Goal: Task Accomplishment & Management: Manage account settings

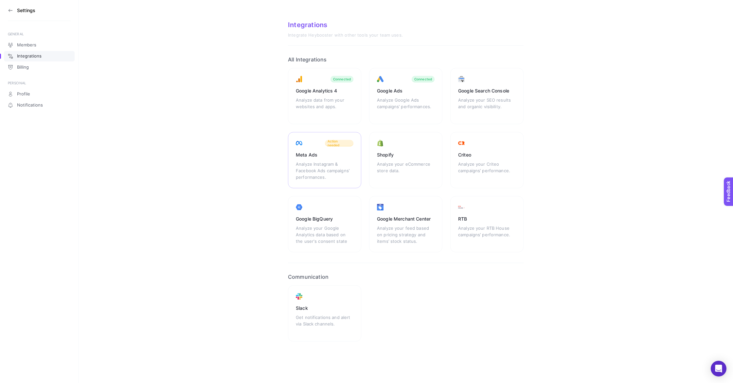
click at [334, 145] on span "Action needed" at bounding box center [339, 143] width 23 height 8
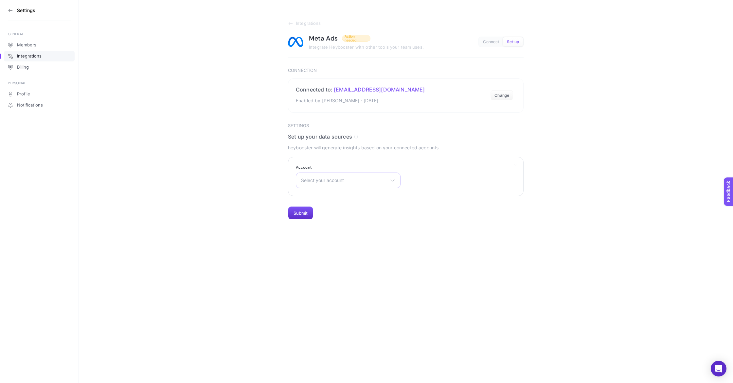
click at [340, 180] on span "Select your account" at bounding box center [344, 180] width 86 height 5
click at [335, 206] on li "FOSET konto reklamowe" at bounding box center [347, 209] width 101 height 10
click at [303, 213] on button "Submit" at bounding box center [300, 213] width 25 height 13
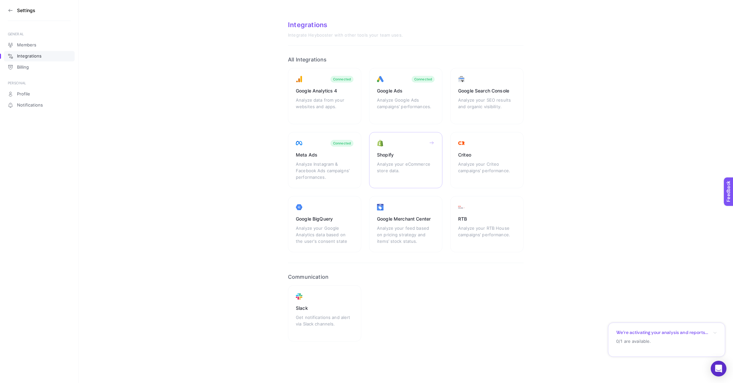
click at [410, 161] on div "Analyze your eCommerce store data." at bounding box center [406, 171] width 58 height 20
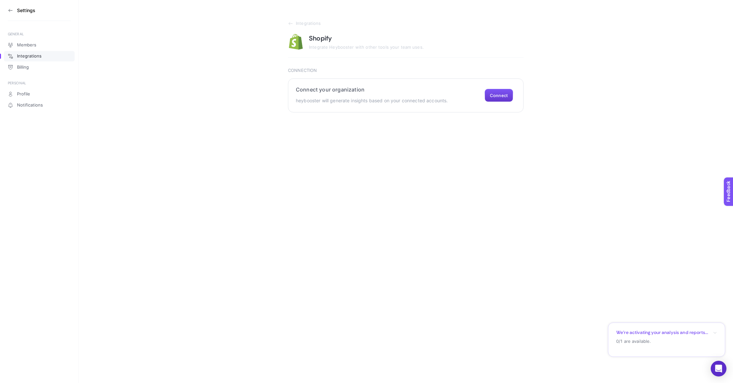
click at [501, 100] on button "Connect" at bounding box center [499, 95] width 28 height 13
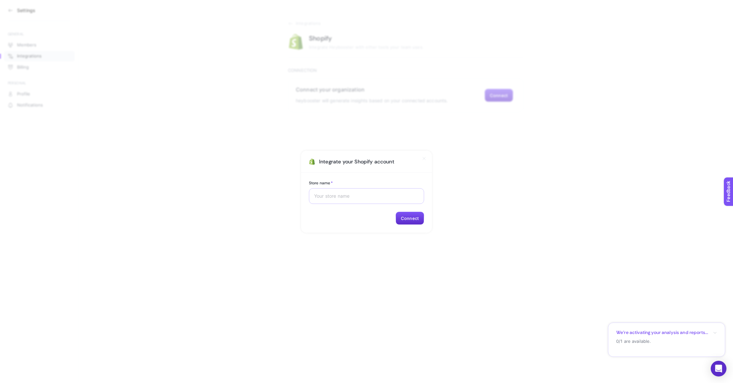
click at [353, 191] on div at bounding box center [366, 196] width 115 height 16
type input "Pinets.pl"
click at [410, 220] on button "Connect" at bounding box center [410, 218] width 28 height 13
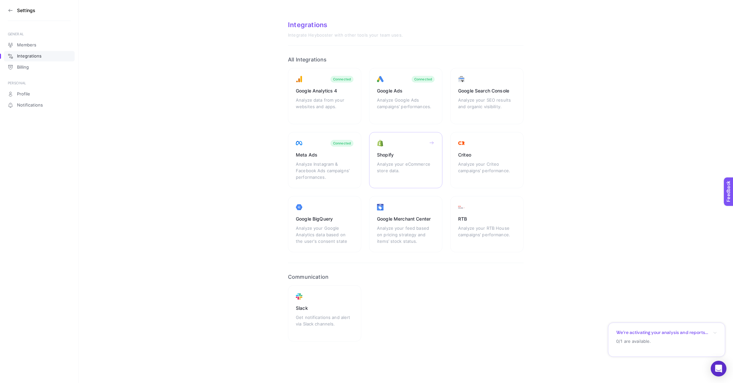
click at [406, 153] on div "Shopify" at bounding box center [406, 155] width 58 height 7
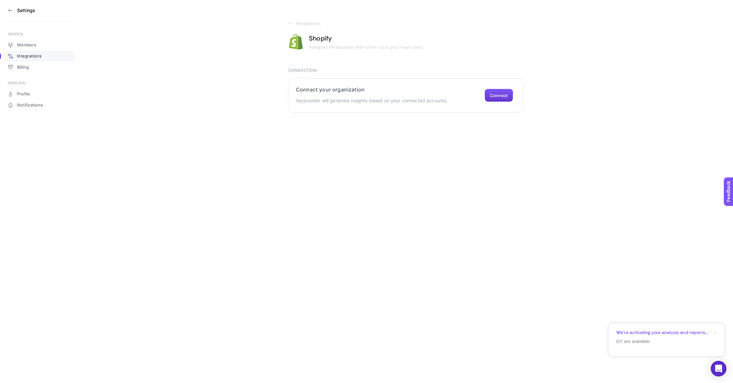
click at [501, 98] on button "Connect" at bounding box center [499, 95] width 28 height 13
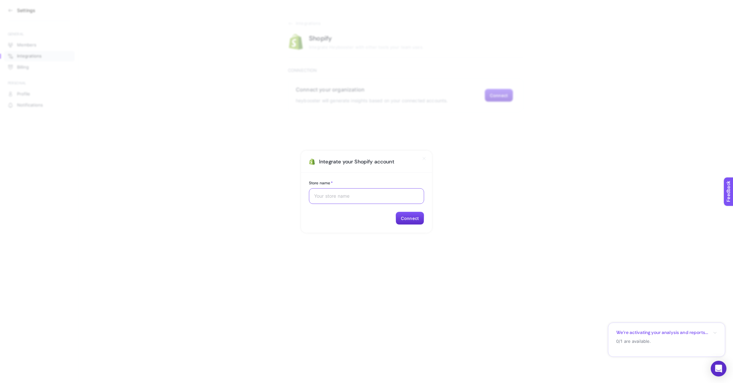
click at [387, 194] on input "Store name *" at bounding box center [366, 196] width 105 height 5
type input "[DOMAIN_NAME]"
click at [416, 221] on button "Connect" at bounding box center [410, 218] width 28 height 13
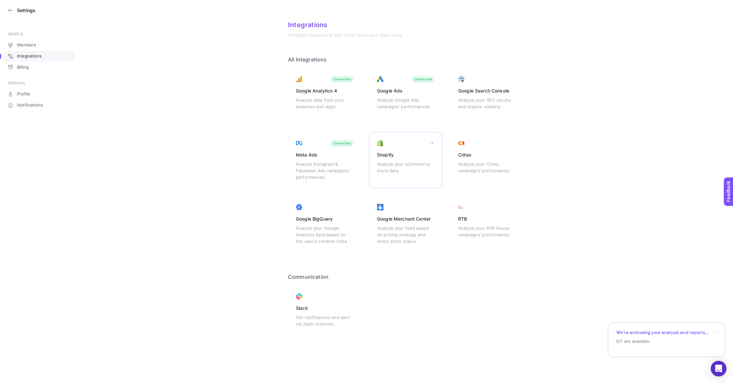
click at [413, 156] on div "Shopify" at bounding box center [406, 155] width 58 height 7
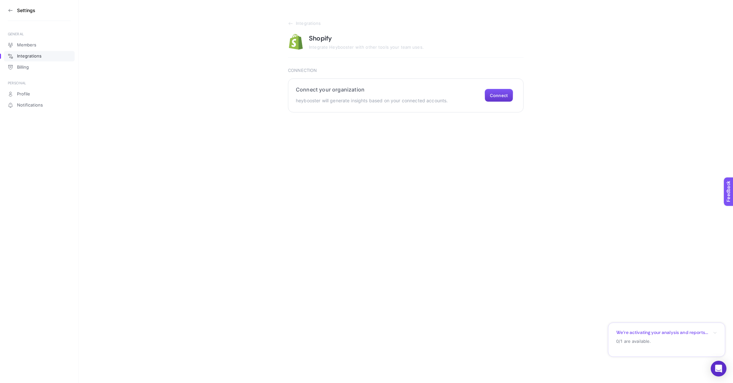
click at [500, 97] on button "Connect" at bounding box center [499, 95] width 28 height 13
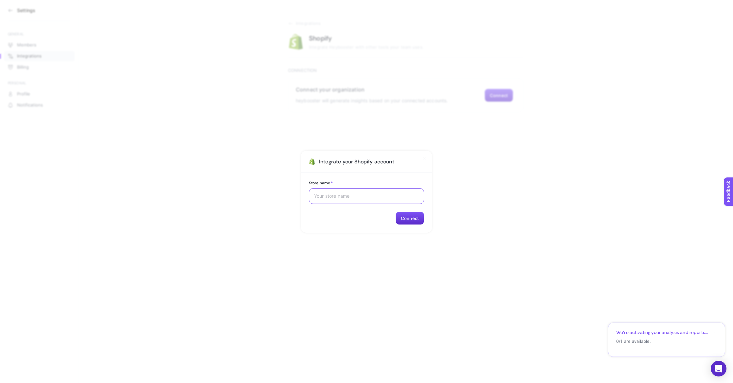
click at [347, 195] on input "Store name *" at bounding box center [366, 196] width 105 height 5
type input "pinets-pl"
click at [403, 218] on button "Connect" at bounding box center [410, 218] width 28 height 13
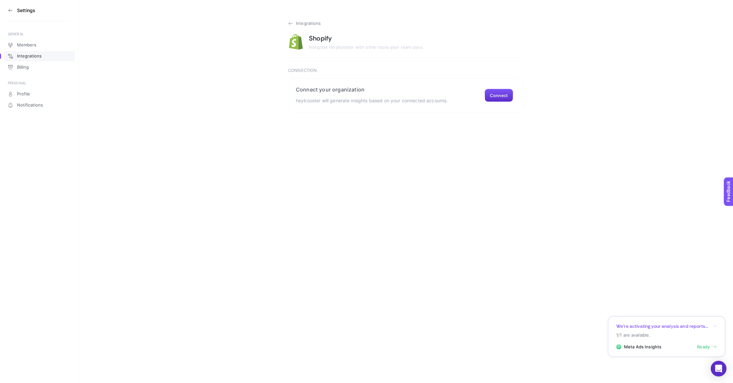
click at [290, 23] on icon at bounding box center [290, 23] width 5 height 5
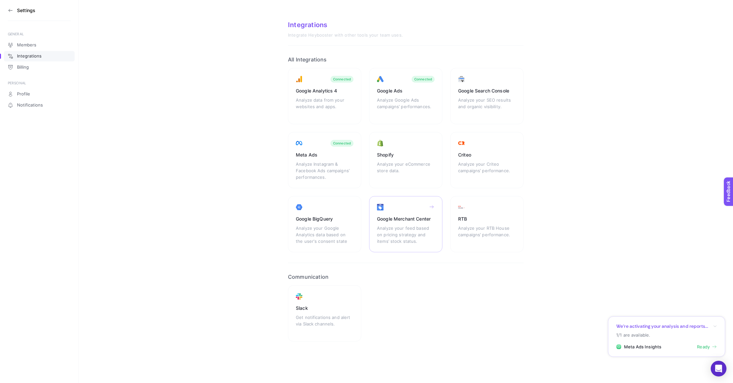
click at [416, 209] on div "Google Merchant Center Analyze your feed based on pricing strategy and items’ s…" at bounding box center [405, 224] width 73 height 56
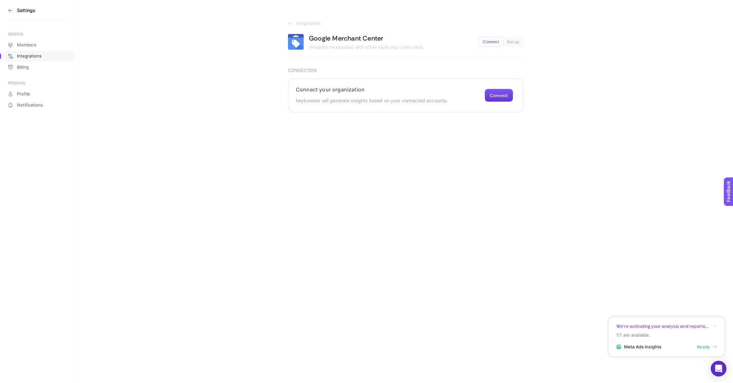
click at [501, 95] on button "Connect" at bounding box center [499, 95] width 28 height 13
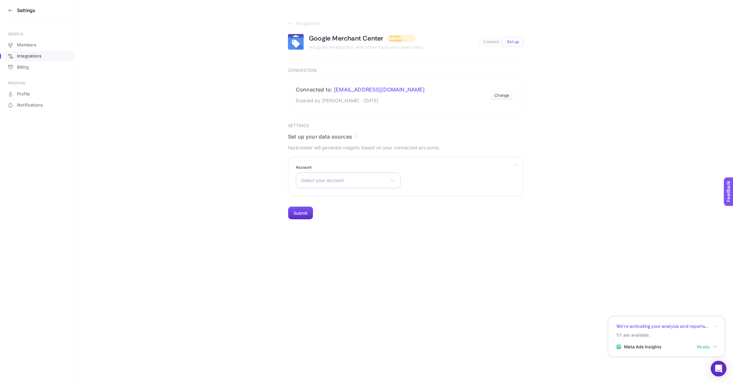
click at [353, 179] on span "Select your account" at bounding box center [344, 180] width 86 height 5
click at [317, 261] on span "pinets.pl" at bounding box center [319, 261] width 37 height 5
click at [308, 216] on button "Submit" at bounding box center [300, 213] width 25 height 13
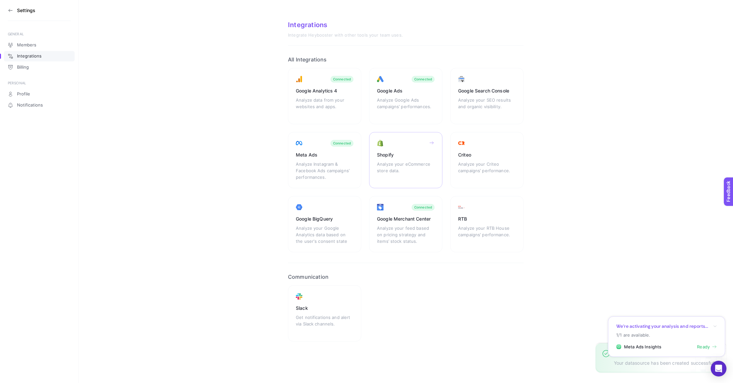
click at [408, 148] on div "Shopify Analyze your eCommerce store data." at bounding box center [405, 160] width 73 height 56
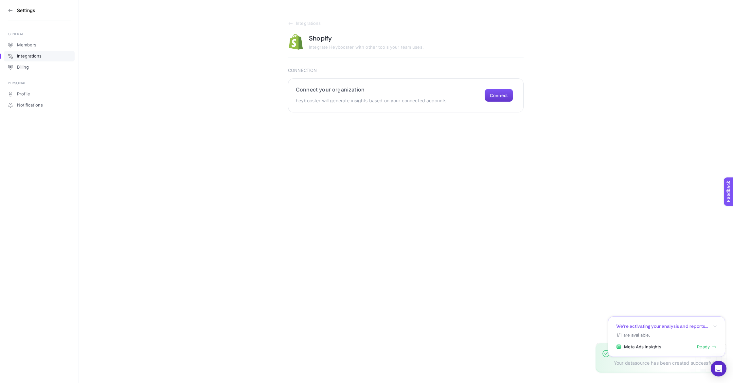
click at [504, 91] on button "Connect" at bounding box center [499, 95] width 28 height 13
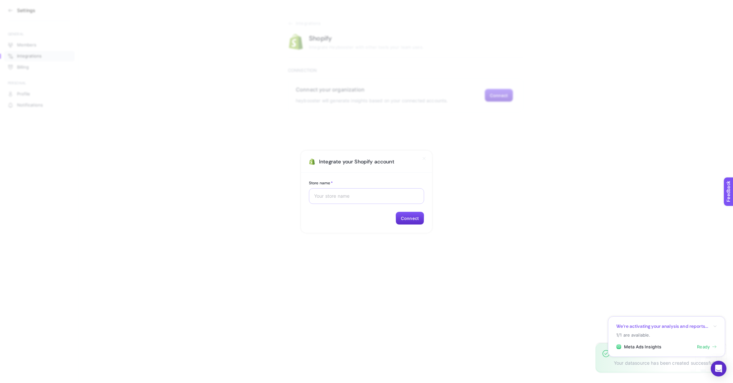
click at [344, 192] on div at bounding box center [366, 196] width 115 height 16
type input "pinets-pl"
click at [410, 219] on button "Connect" at bounding box center [410, 218] width 28 height 13
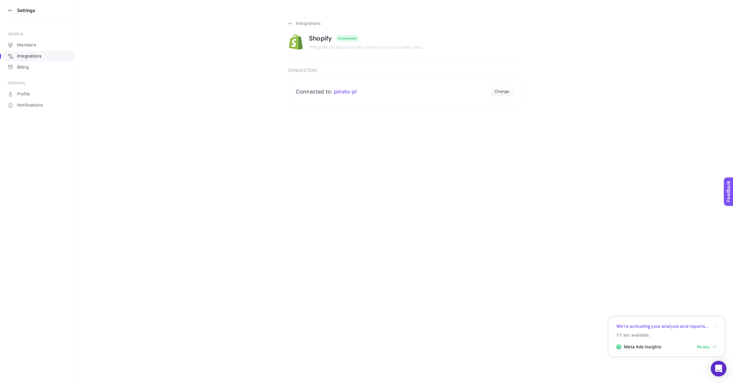
click at [311, 25] on span "Integrations" at bounding box center [308, 23] width 25 height 5
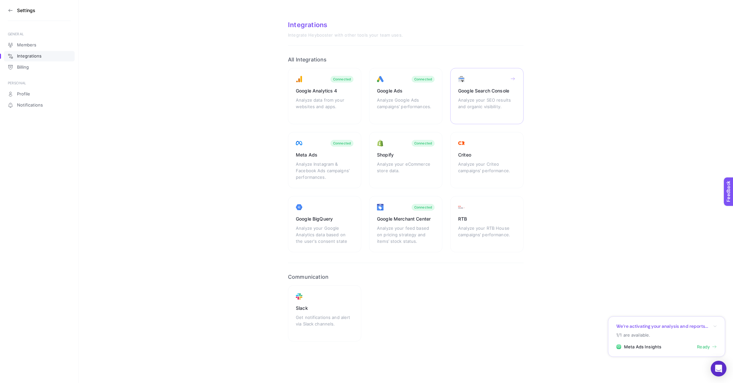
click at [481, 87] on div "Google Search Console Analyze your SEO results and organic visibility." at bounding box center [486, 96] width 73 height 56
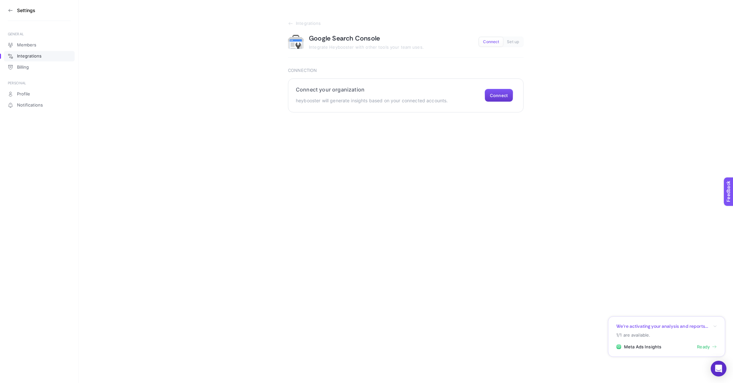
click at [497, 98] on button "Connect" at bounding box center [499, 95] width 28 height 13
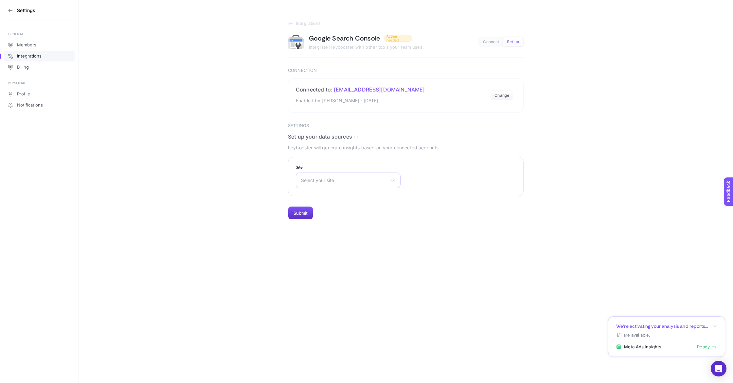
click at [354, 177] on div "Select your site [URL][DOMAIN_NAME] [URL][DOMAIN_NAME]" at bounding box center [348, 181] width 105 height 16
click at [319, 164] on section "Site Select your site [URL][DOMAIN_NAME] [URL][DOMAIN_NAME]" at bounding box center [406, 176] width 236 height 39
click at [332, 188] on div "Select your site https://littleangel.pl/ https://pinets.co/" at bounding box center [348, 181] width 105 height 16
click at [272, 148] on section "Integrations Google Search Console Action needed Integrate Heybooster with othe…" at bounding box center [406, 110] width 654 height 220
drag, startPoint x: 309, startPoint y: 37, endPoint x: 378, endPoint y: 38, distance: 69.4
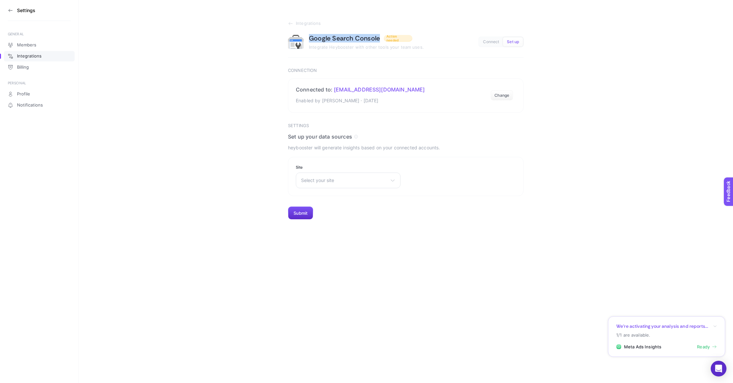
click at [378, 38] on h1 "Google Search Console" at bounding box center [344, 38] width 71 height 9
copy h1 "Google Search Console"
click at [350, 170] on section "Site Select your site https://littleangel.pl/ https://pinets.co/" at bounding box center [348, 177] width 105 height 24
click at [340, 176] on div "Select your site https://littleangel.pl/ https://pinets.co/" at bounding box center [348, 181] width 105 height 16
click at [331, 183] on span "Select your site" at bounding box center [344, 180] width 86 height 5
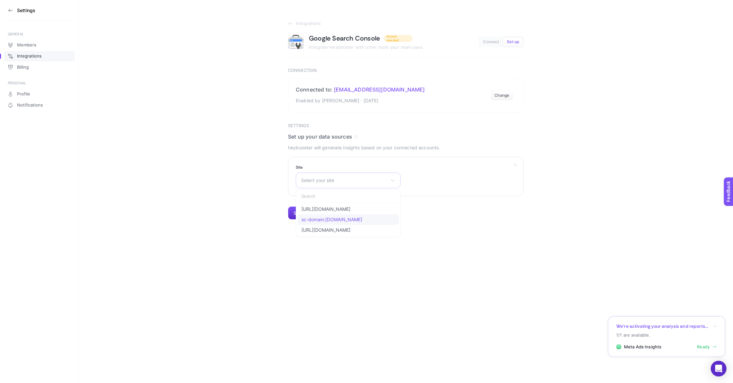
click at [353, 221] on li "sc-domain:[DOMAIN_NAME]" at bounding box center [347, 220] width 101 height 10
click at [299, 208] on button "Submit" at bounding box center [300, 213] width 25 height 13
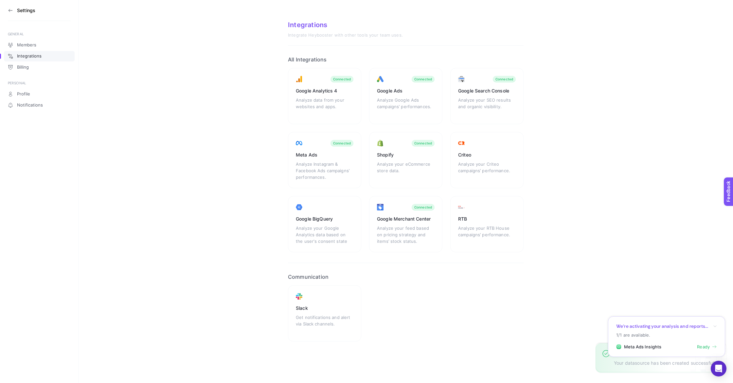
click at [15, 7] on section "Settings" at bounding box center [39, 10] width 63 height 21
click at [7, 10] on aside "Settings GENERAL Members Integrations Billing PERSONAL Profile Notifications" at bounding box center [39, 191] width 79 height 383
click at [13, 11] on icon at bounding box center [10, 10] width 5 height 5
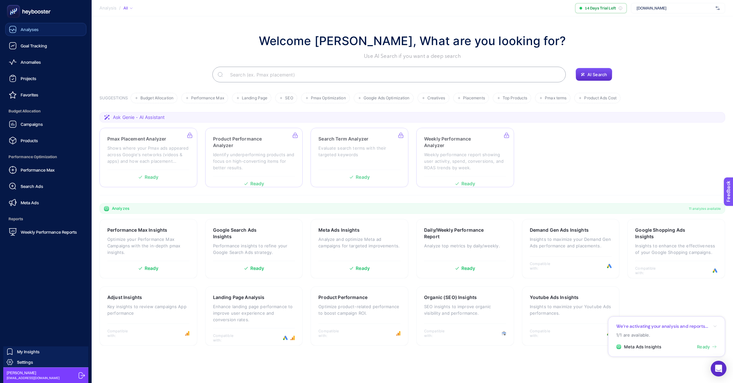
click at [20, 30] on div "Analyses" at bounding box center [24, 30] width 30 height 8
click at [26, 45] on span "Goal Tracking" at bounding box center [34, 45] width 27 height 5
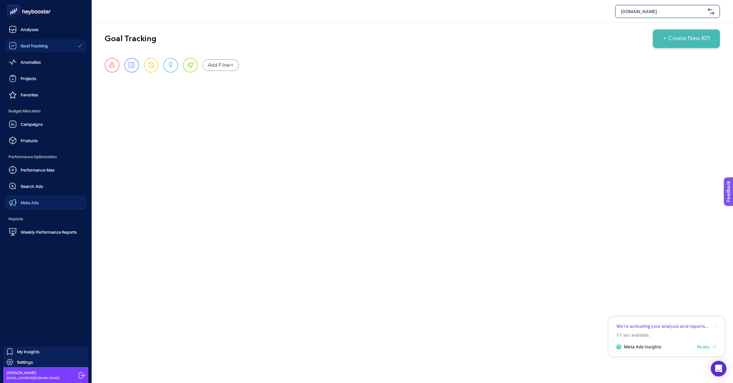
click at [33, 202] on span "Meta Ads" at bounding box center [30, 202] width 18 height 5
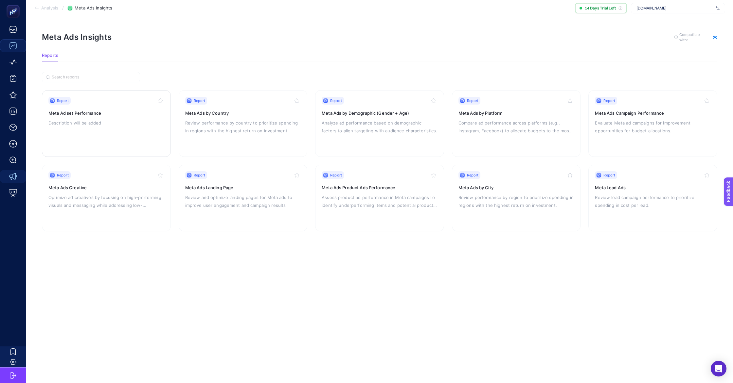
click at [126, 112] on h3 "Meta Ad set Performance" at bounding box center [106, 113] width 116 height 7
